Goal: Navigation & Orientation: Find specific page/section

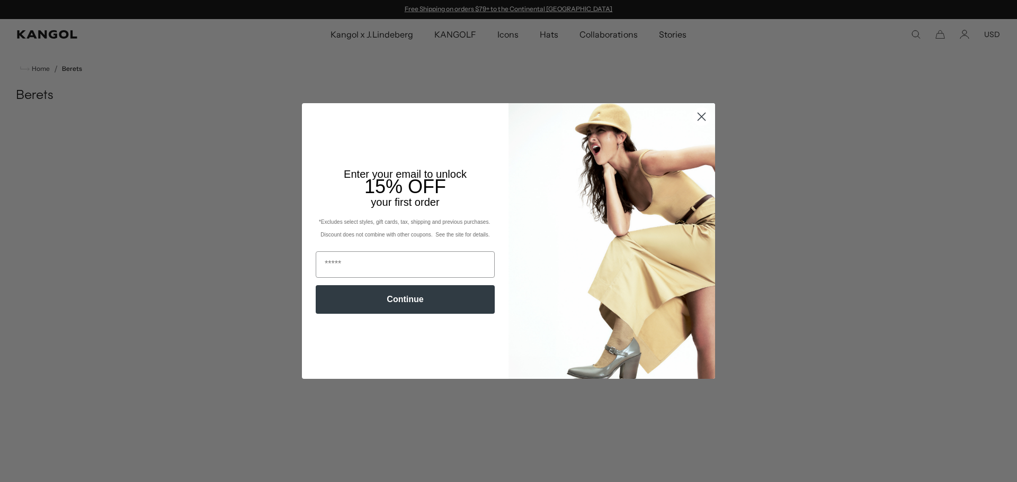
click at [697, 115] on circle "Close dialog" at bounding box center [701, 116] width 17 height 17
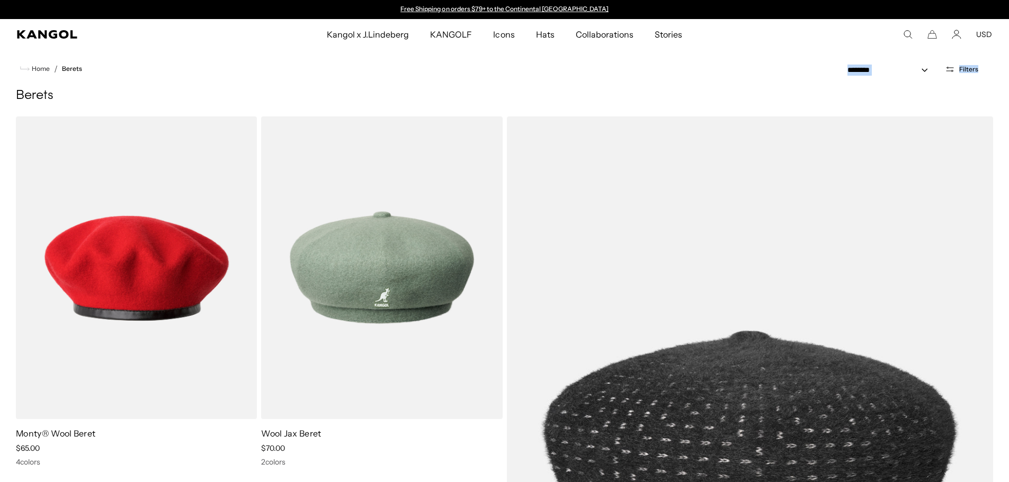
drag, startPoint x: 1008, startPoint y: 69, endPoint x: 1008, endPoint y: 116, distance: 46.6
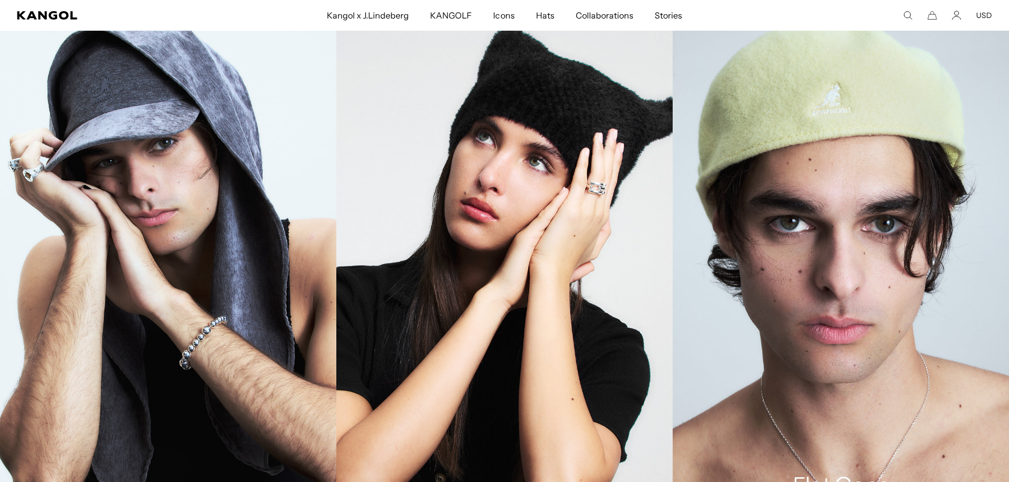
scroll to position [0, 218]
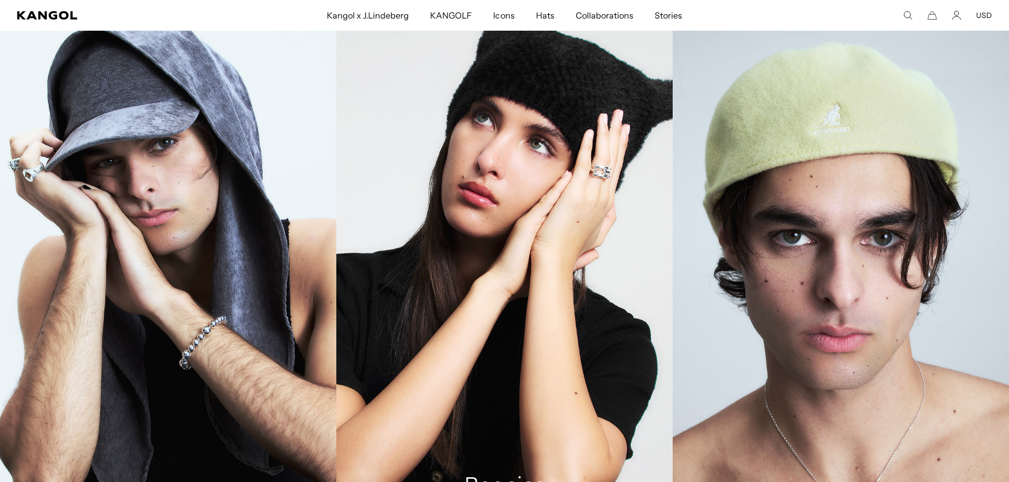
click at [505, 101] on link "Beanies" at bounding box center [504, 259] width 336 height 504
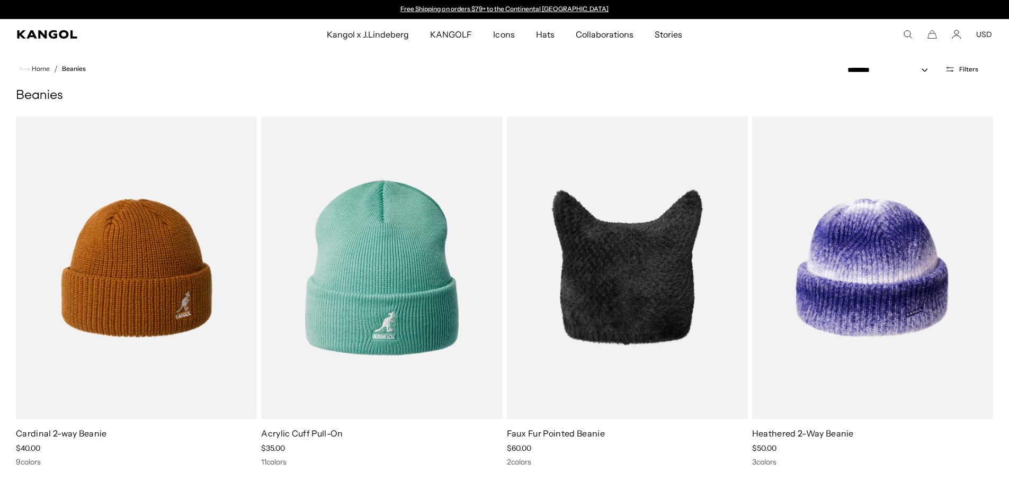
drag, startPoint x: 1012, startPoint y: 75, endPoint x: 1002, endPoint y: 27, distance: 49.2
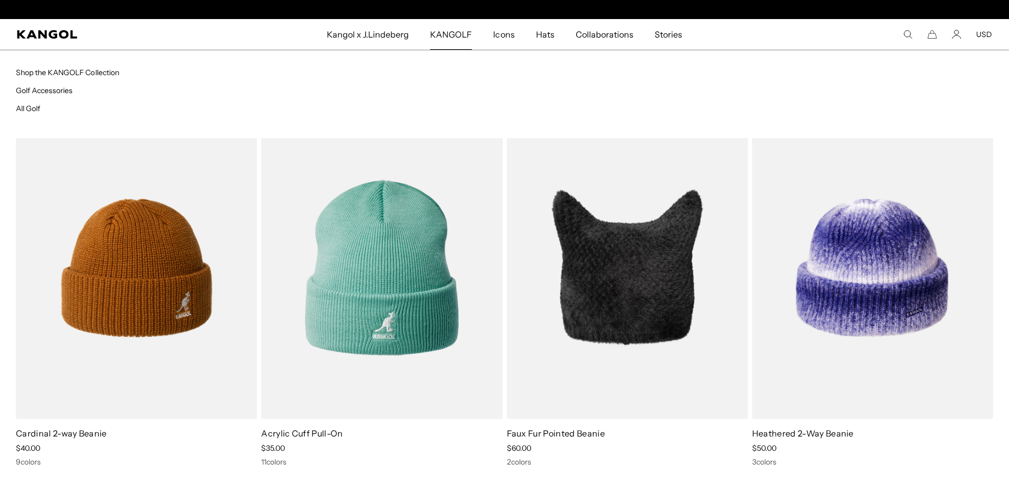
scroll to position [0, 218]
click at [447, 36] on span "KANGOLF" at bounding box center [451, 34] width 42 height 31
